Goal: Task Accomplishment & Management: Manage account settings

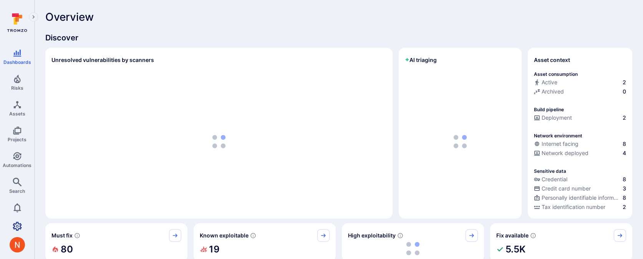
click at [21, 224] on icon "Settings" at bounding box center [17, 225] width 9 height 9
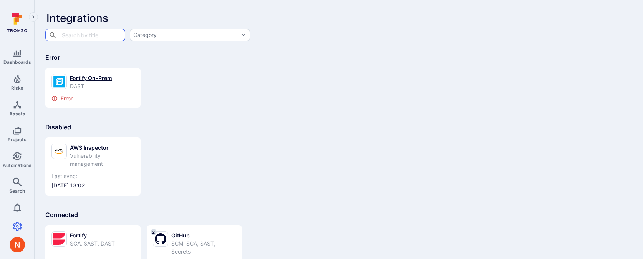
click at [116, 83] on div "Fortify On-Prem DAST" at bounding box center [93, 82] width 83 height 16
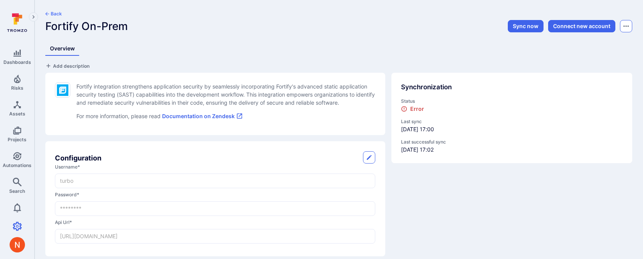
click at [624, 27] on icon "Options menu" at bounding box center [626, 26] width 5 height 6
click at [576, 57] on button "Suspend" at bounding box center [599, 58] width 54 height 8
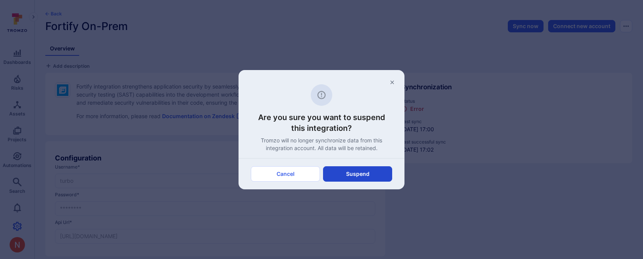
click at [377, 166] on button "Suspend" at bounding box center [357, 173] width 69 height 15
